Goal: Find specific page/section: Find specific page/section

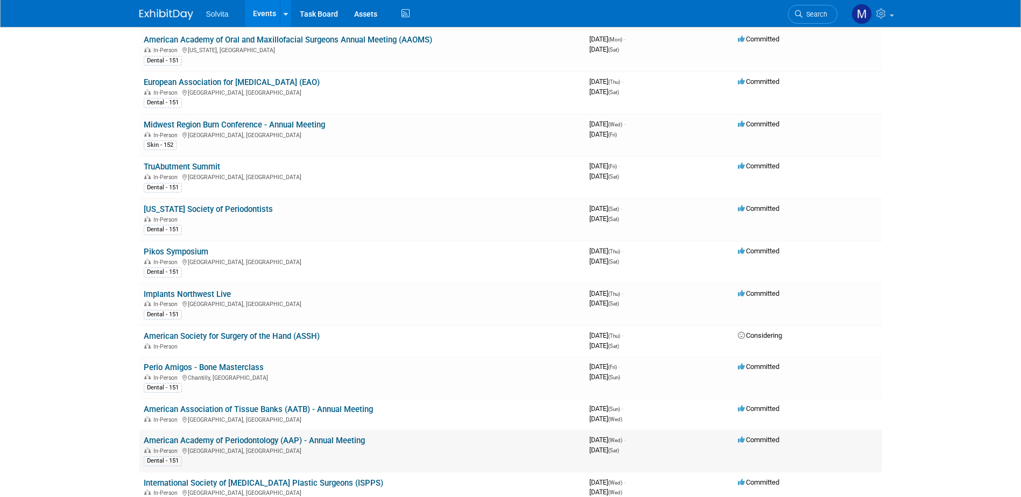
scroll to position [323, 0]
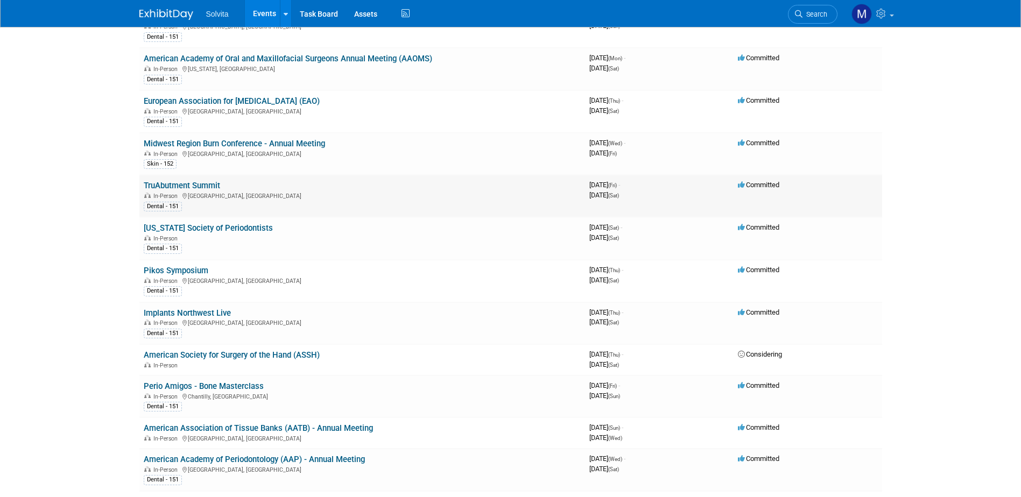
click at [186, 179] on td "TruAbutment Summit In-Person [GEOGRAPHIC_DATA], [GEOGRAPHIC_DATA] Dental - 151" at bounding box center [362, 196] width 446 height 43
click at [184, 182] on link "TruAbutment Summit" at bounding box center [182, 186] width 76 height 10
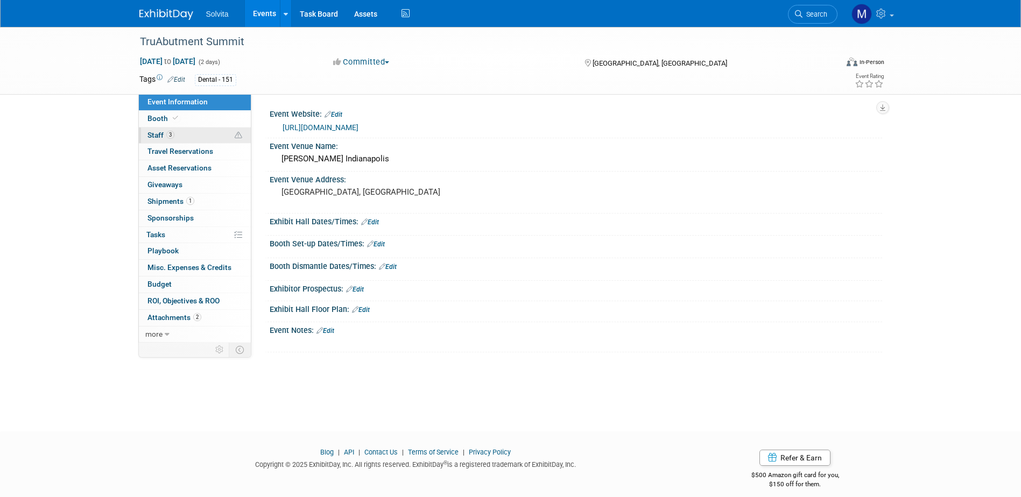
click at [151, 133] on span "Staff 3" at bounding box center [160, 135] width 27 height 9
